Goal: Task Accomplishment & Management: Manage account settings

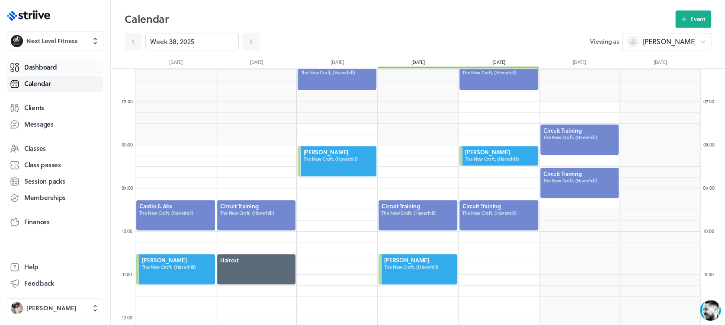
scroll to position [1038, 565]
drag, startPoint x: 33, startPoint y: 67, endPoint x: 48, endPoint y: 64, distance: 14.9
click at [33, 67] on span "Dashboard" at bounding box center [40, 67] width 32 height 9
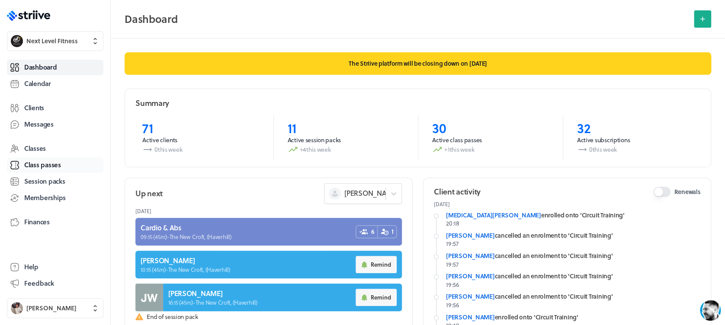
click at [54, 165] on span "Class passes" at bounding box center [42, 164] width 37 height 9
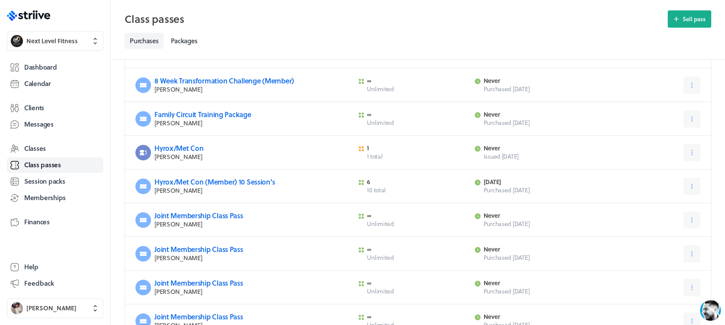
scroll to position [164, 0]
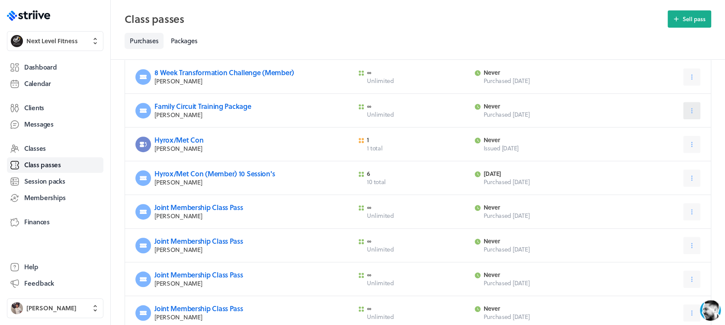
click at [689, 111] on icon at bounding box center [691, 111] width 8 height 8
click at [678, 148] on span "Expire now" at bounding box center [670, 148] width 29 height 8
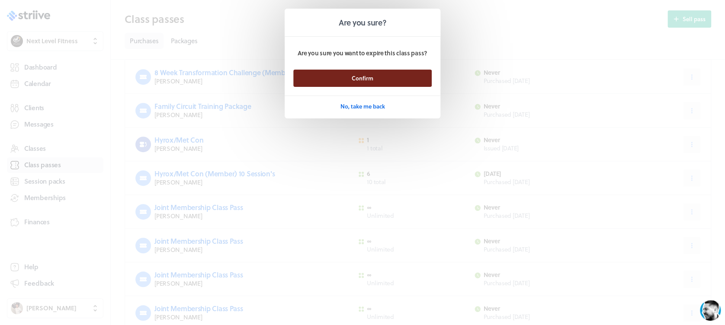
click at [417, 80] on button "Confirm" at bounding box center [362, 78] width 138 height 17
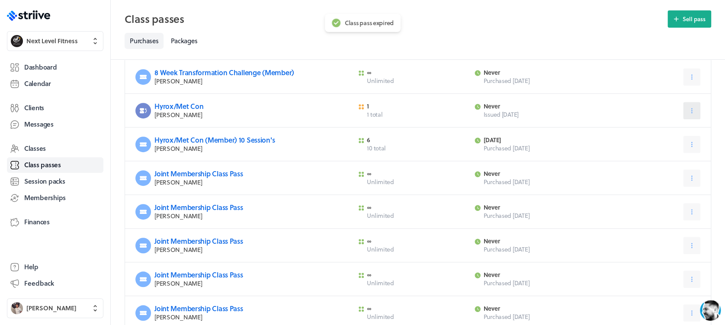
click at [690, 108] on icon at bounding box center [691, 111] width 8 height 8
click at [667, 165] on span "Delete" at bounding box center [664, 163] width 17 height 8
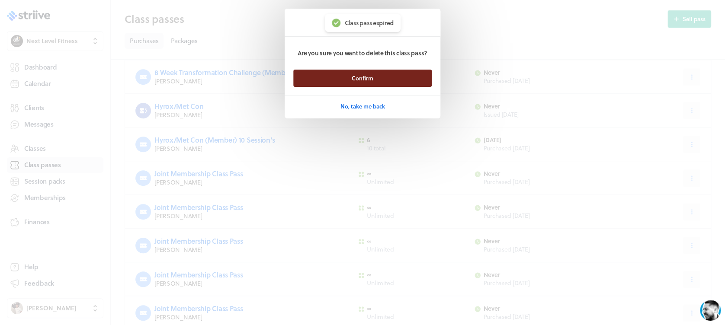
click at [414, 80] on button "Confirm" at bounding box center [362, 78] width 138 height 17
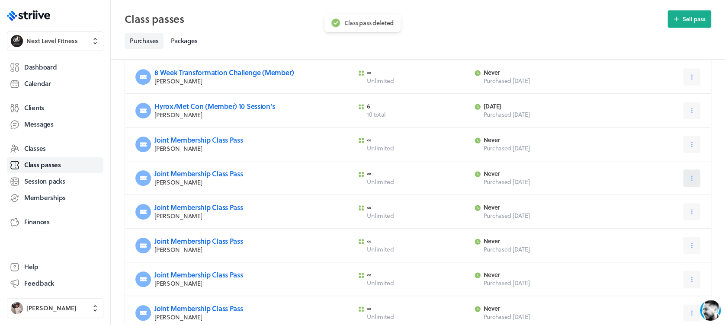
click at [695, 174] on icon at bounding box center [691, 178] width 8 height 8
click at [680, 214] on span "Expire now" at bounding box center [670, 215] width 29 height 8
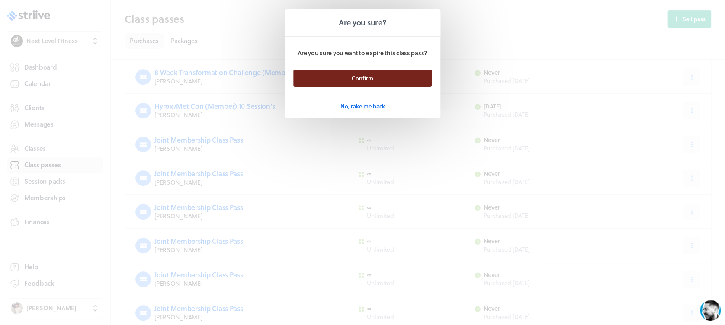
click at [409, 76] on button "Confirm" at bounding box center [362, 78] width 138 height 17
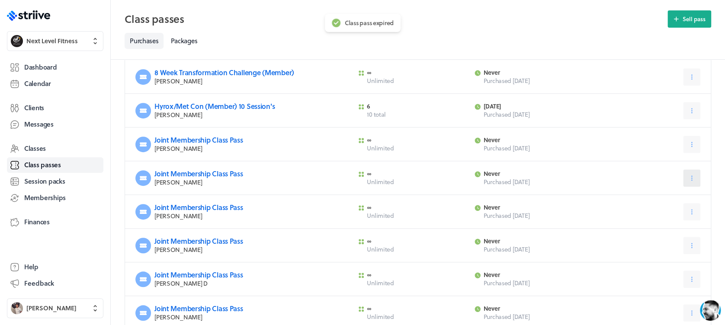
click at [691, 179] on icon at bounding box center [691, 178] width 1 height 5
click at [674, 213] on span "Expire now" at bounding box center [670, 215] width 29 height 8
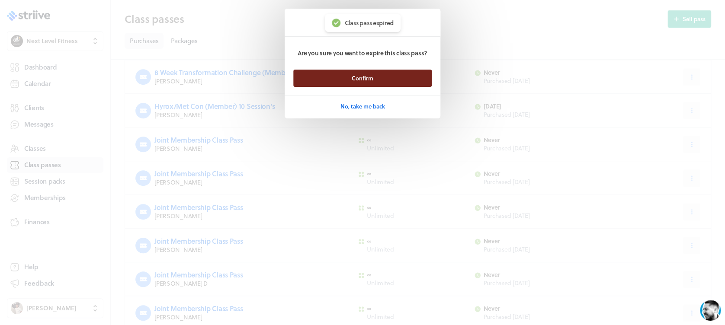
click at [408, 86] on button "Confirm" at bounding box center [362, 78] width 138 height 17
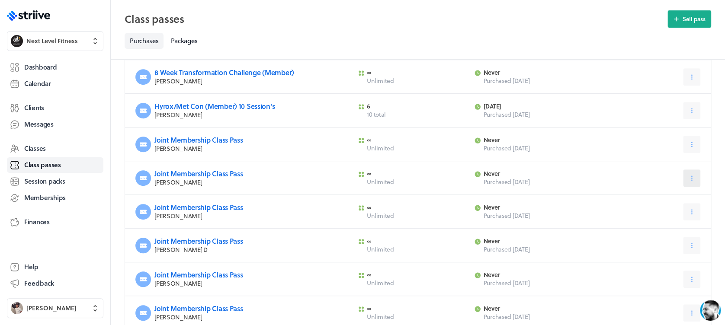
click at [693, 181] on icon at bounding box center [691, 178] width 8 height 8
click at [673, 212] on span "Expire now" at bounding box center [670, 215] width 29 height 8
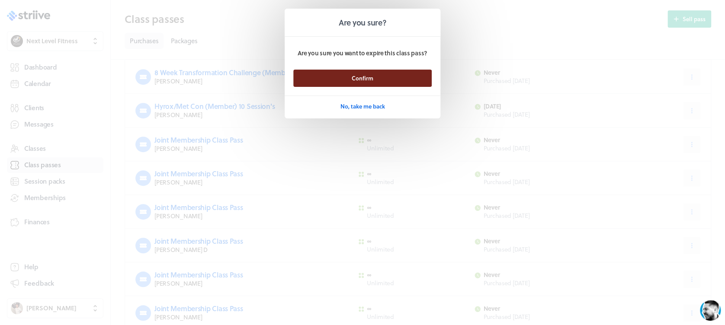
click at [408, 80] on button "Confirm" at bounding box center [362, 78] width 138 height 17
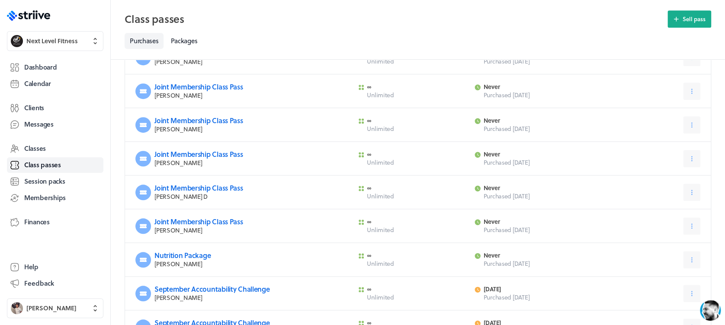
scroll to position [252, 0]
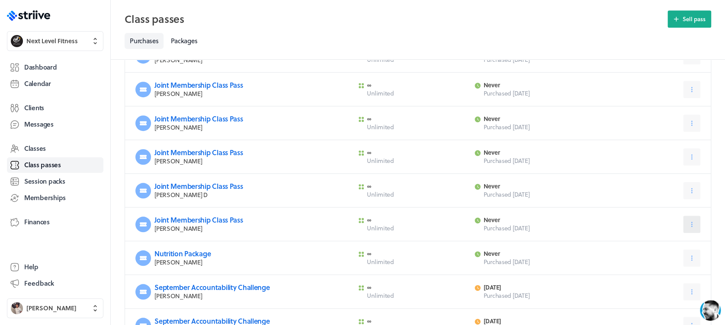
click at [690, 225] on icon at bounding box center [691, 224] width 8 height 8
click at [674, 260] on span "Expire now" at bounding box center [670, 261] width 29 height 8
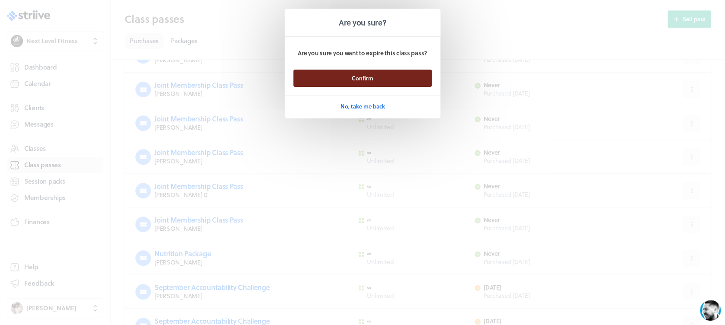
click at [401, 79] on button "Confirm" at bounding box center [362, 78] width 138 height 17
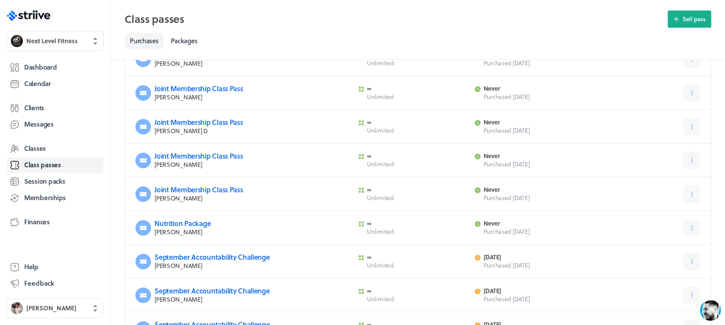
scroll to position [0, 0]
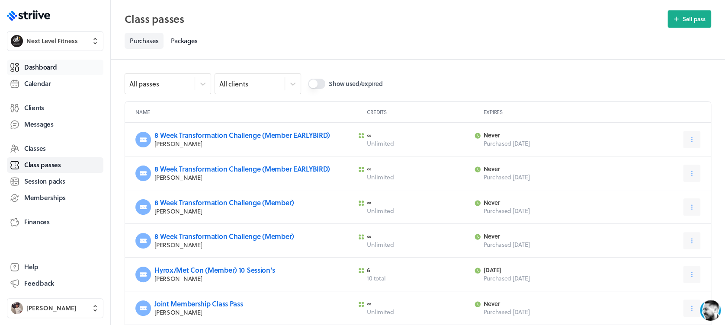
click at [61, 66] on link "Dashboard" at bounding box center [55, 68] width 96 height 16
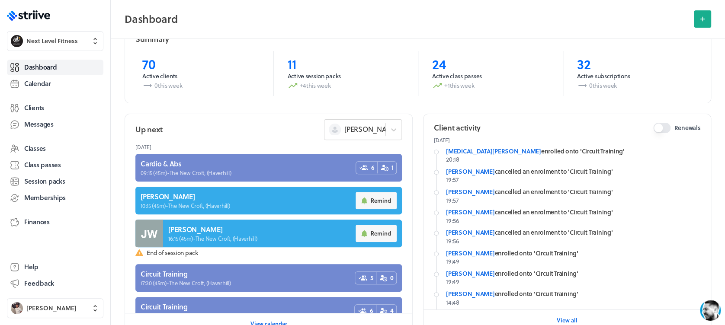
scroll to position [68, 0]
